Goal: Task Accomplishment & Management: Complete application form

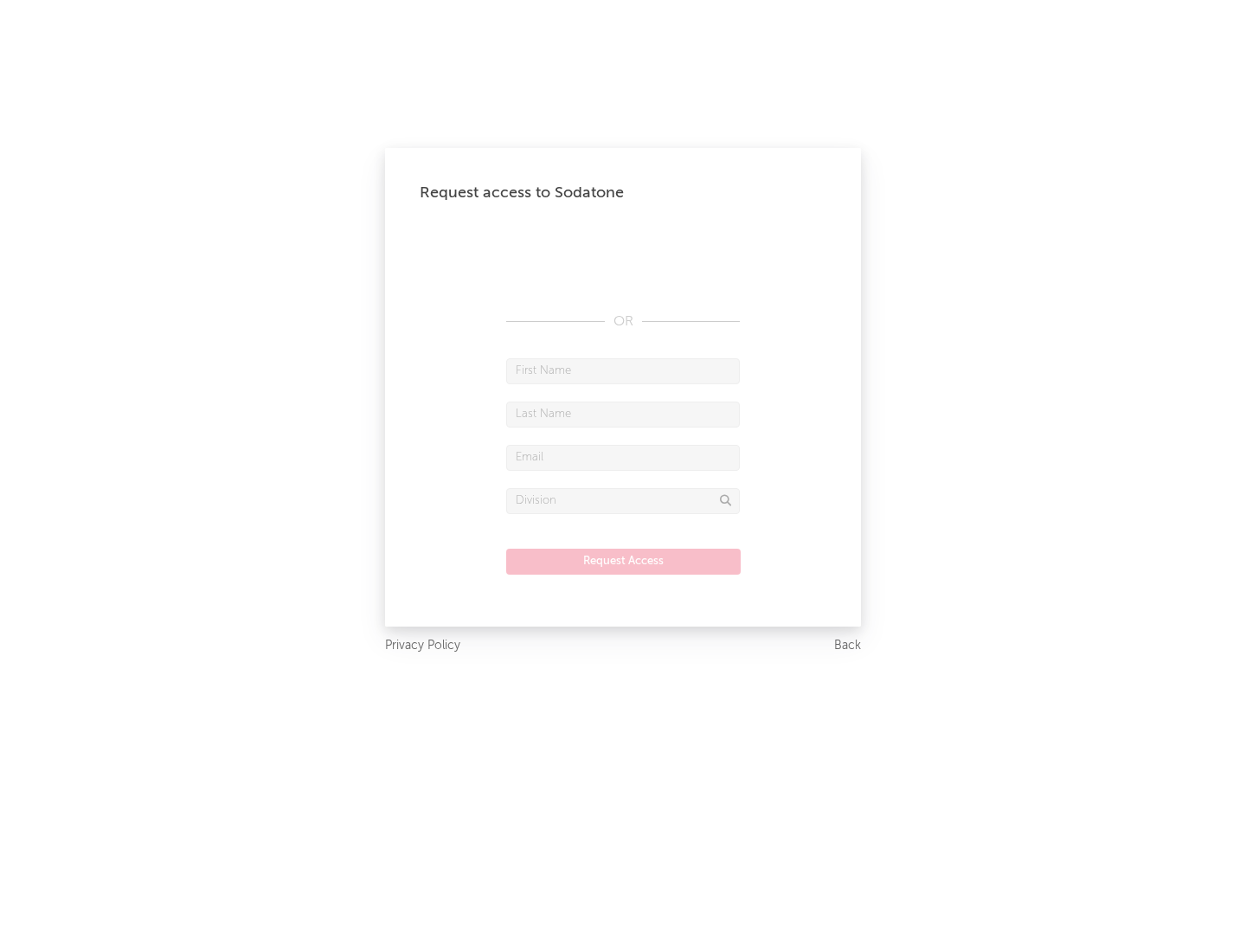
click at [623, 370] on input "text" at bounding box center [623, 371] width 234 height 26
type input "[PERSON_NAME]"
click at [623, 414] on input "text" at bounding box center [623, 415] width 234 height 26
type input "[PERSON_NAME]"
click at [623, 457] on input "text" at bounding box center [623, 457] width 234 height 26
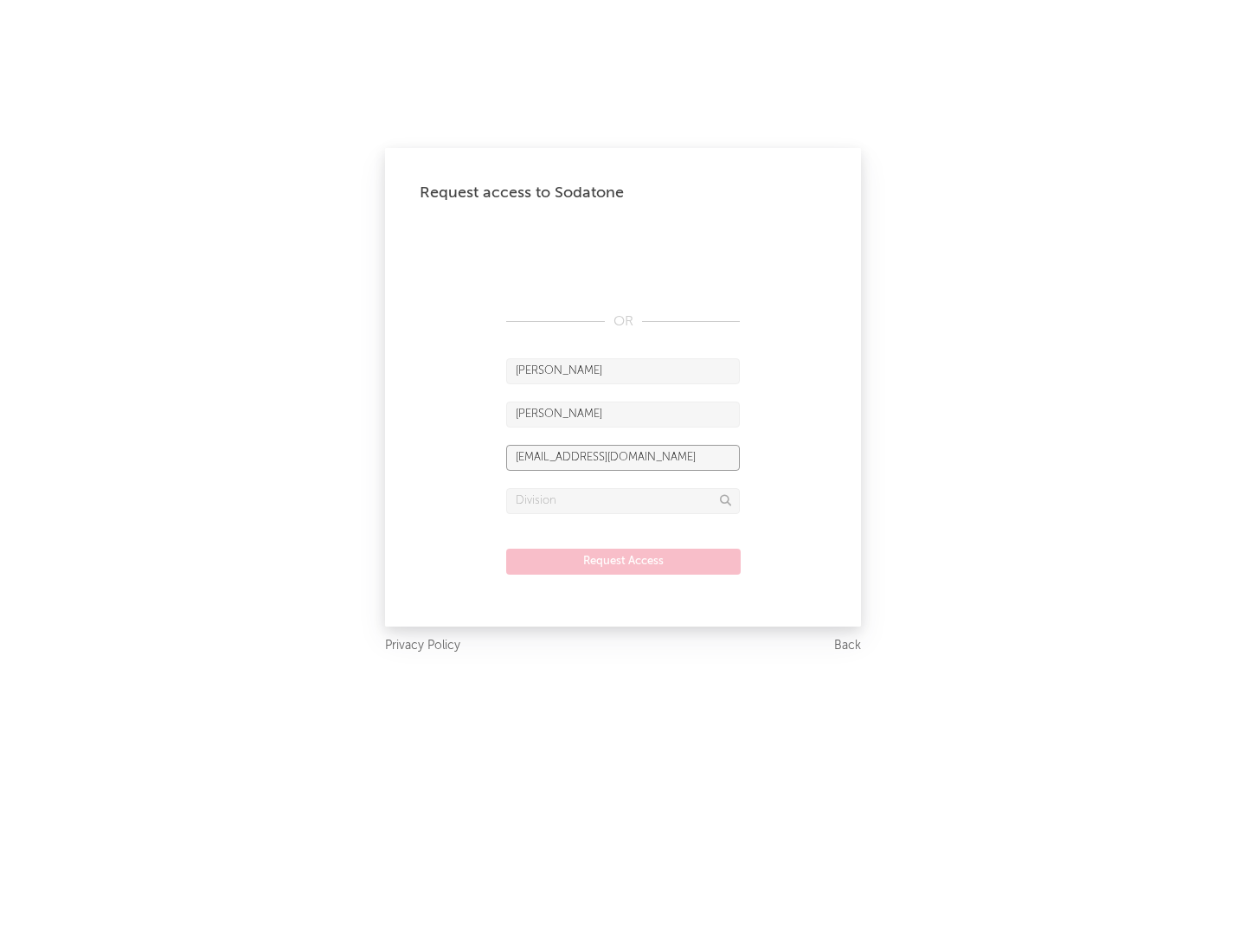
type input "[EMAIL_ADDRESS][DOMAIN_NAME]"
click at [623, 500] on input "text" at bounding box center [623, 501] width 234 height 26
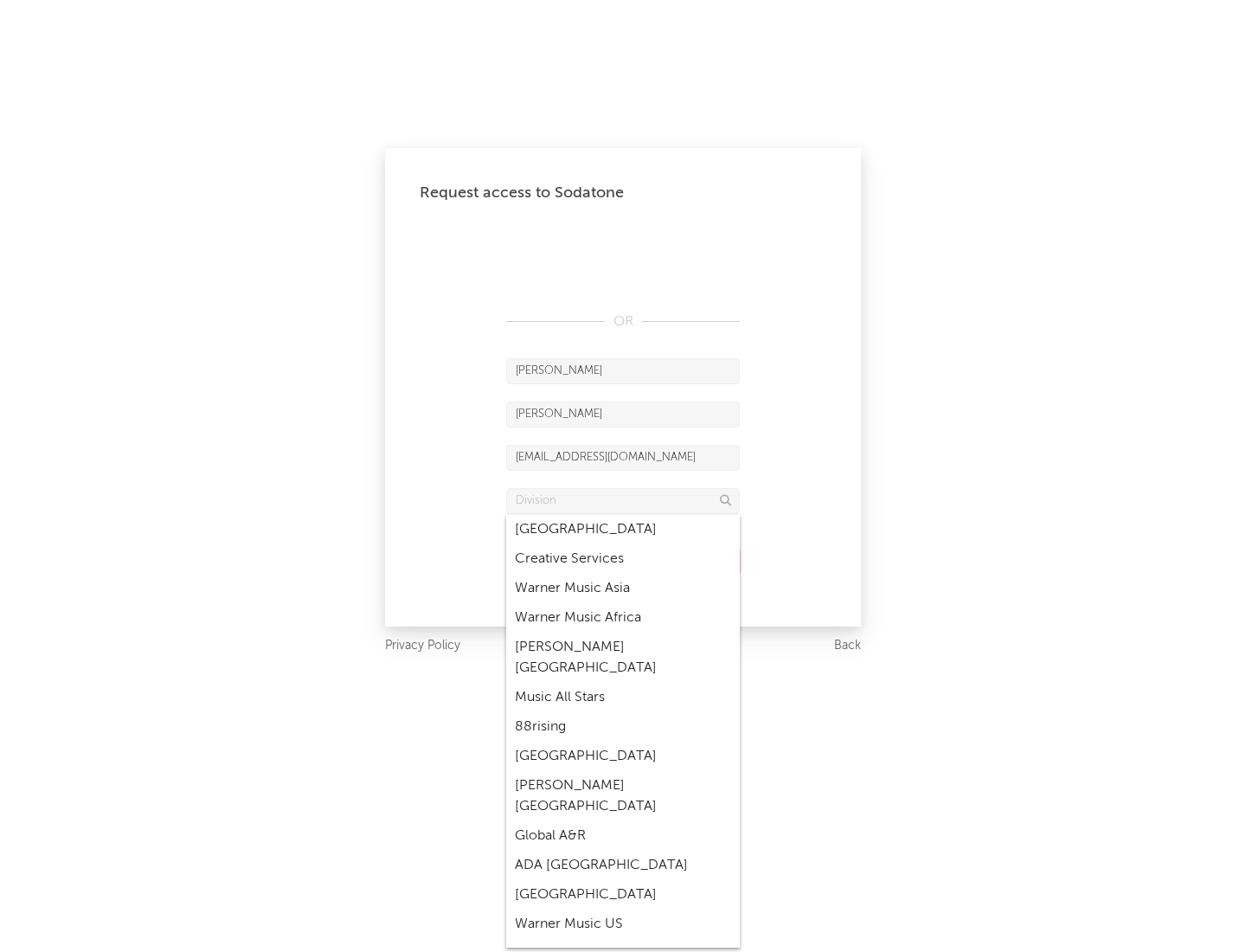
click at [623, 683] on div "Music All Stars" at bounding box center [623, 698] width 234 height 30
type input "Music All Stars"
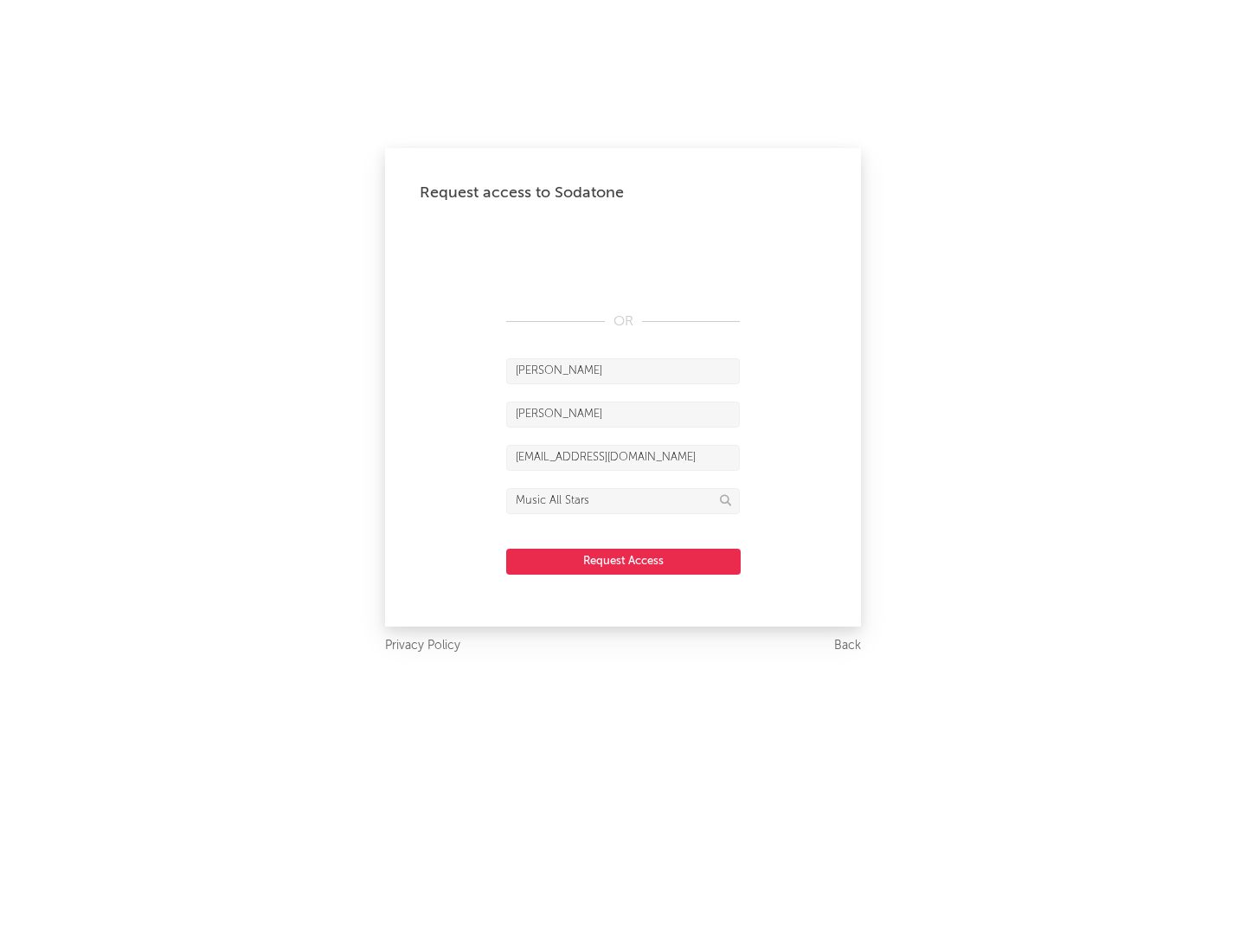
click at [623, 560] on button "Request Access" at bounding box center [623, 561] width 235 height 26
